Goal: Navigation & Orientation: Find specific page/section

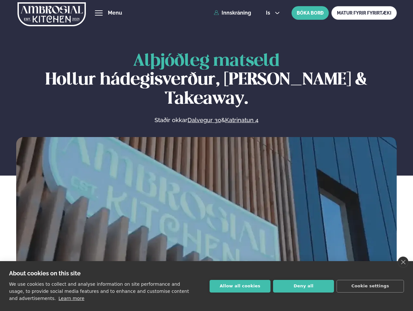
click at [403, 262] on link "close" at bounding box center [403, 262] width 11 height 11
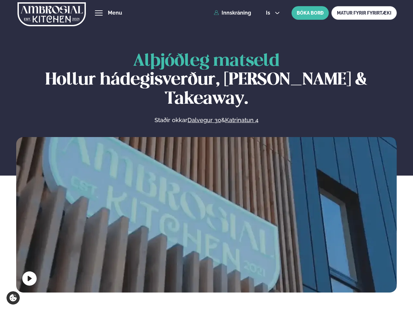
click at [99, 13] on span "hamburger" at bounding box center [99, 13] width 6 height 6
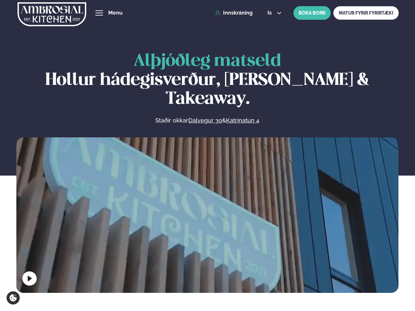
click at [272, 13] on span "is" at bounding box center [270, 12] width 6 height 5
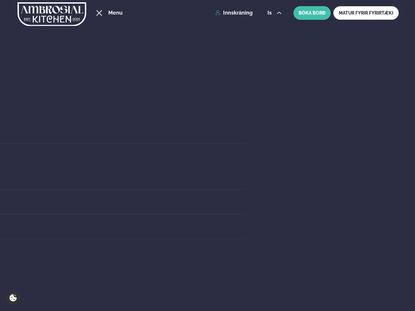
click at [206, 213] on div "Um okkur" at bounding box center [44, 202] width 402 height 25
